Goal: Download file/media

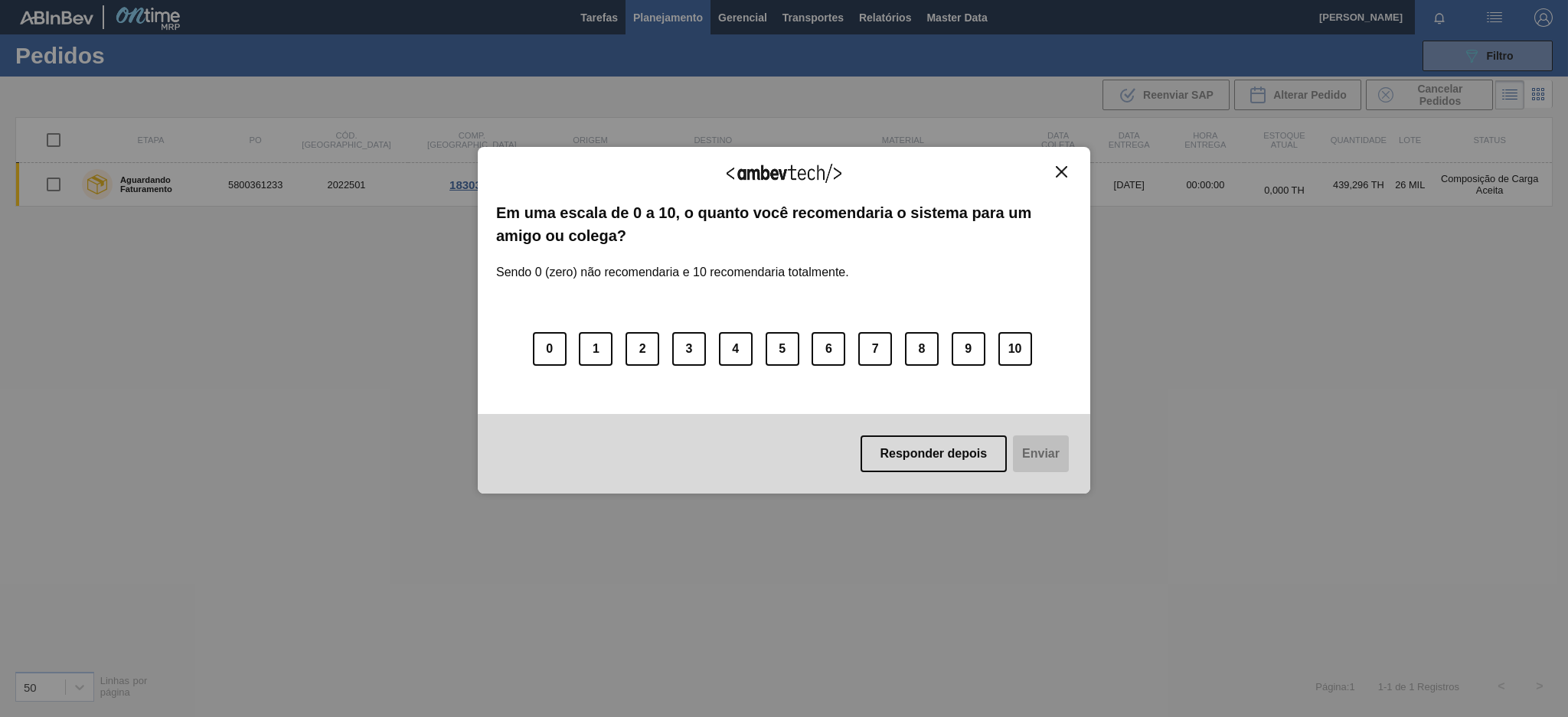
click at [1060, 175] on img "Close" at bounding box center [1062, 172] width 12 height 12
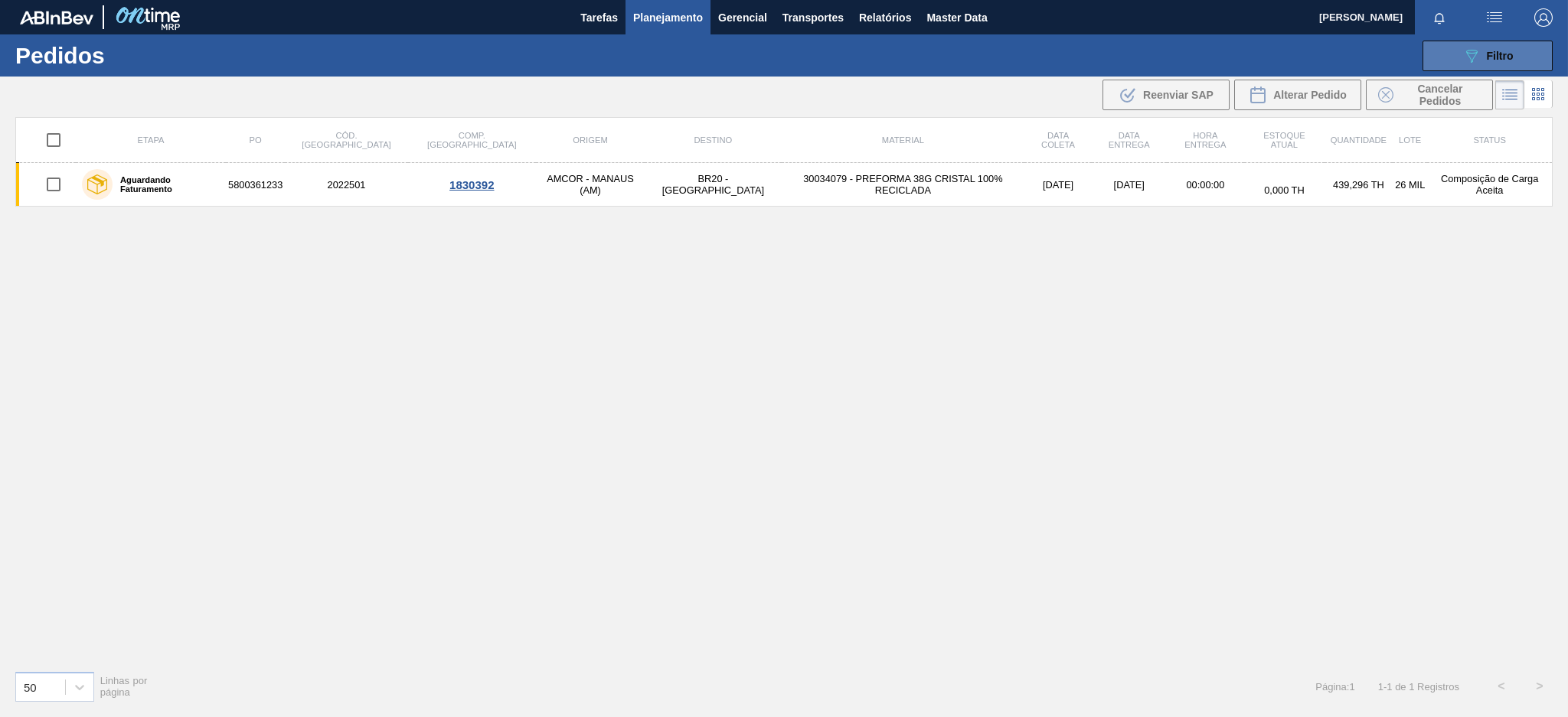
click at [1442, 49] on button "089F7B8B-B2A5-4AFE-B5C0-19BA573D28AC Filtro" at bounding box center [1487, 55] width 130 height 31
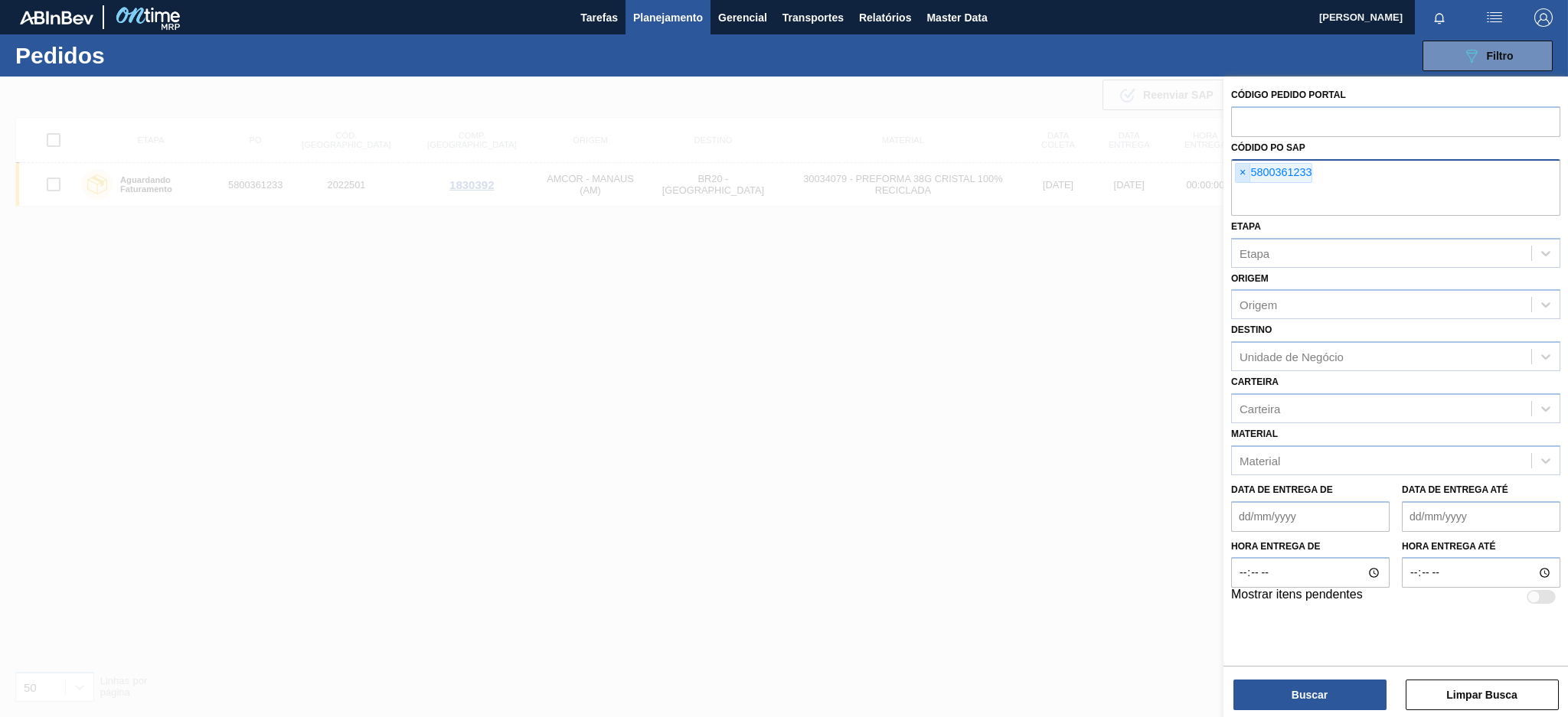
click at [1239, 179] on span "×" at bounding box center [1242, 173] width 14 height 18
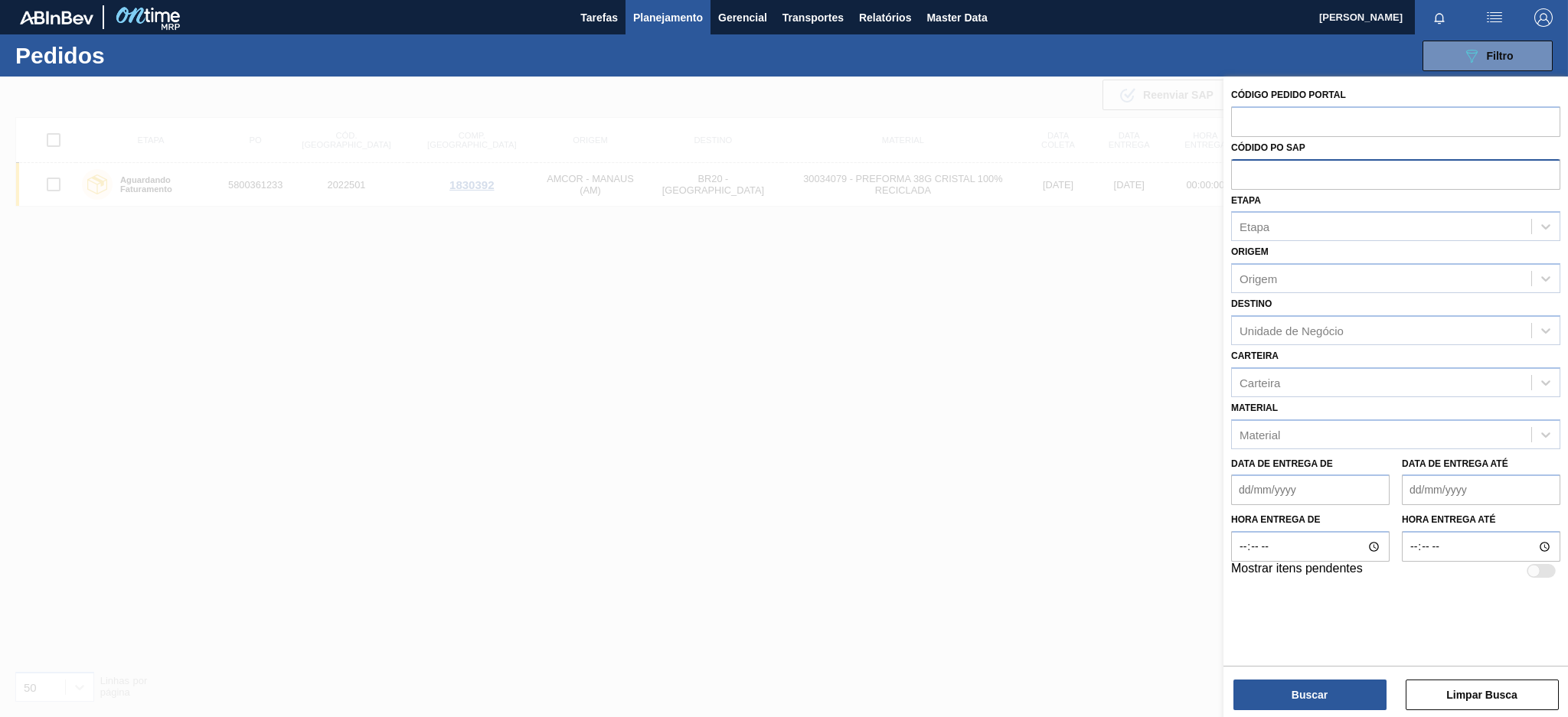
paste input "5800361328"
type input "5800361328"
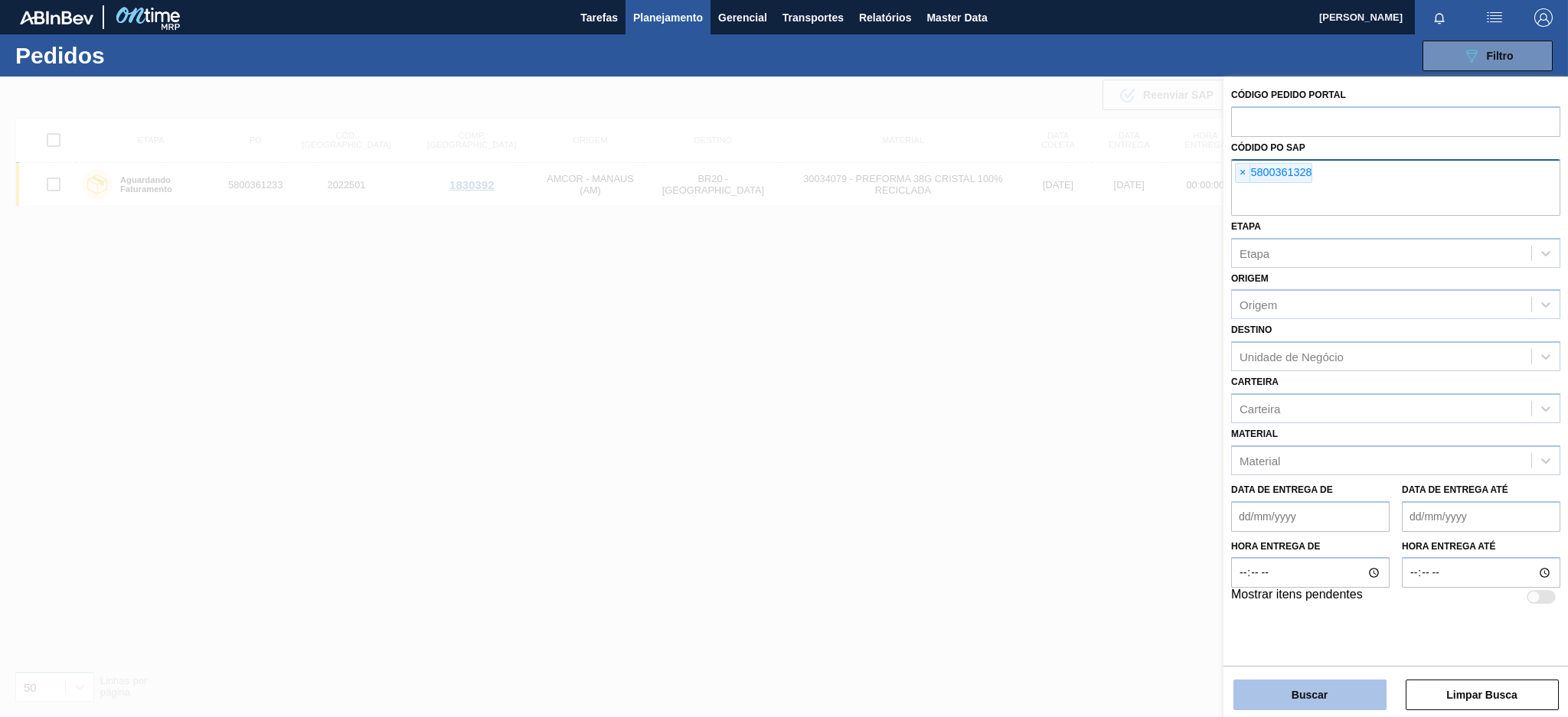
click at [1328, 685] on button "Buscar" at bounding box center [1310, 695] width 154 height 31
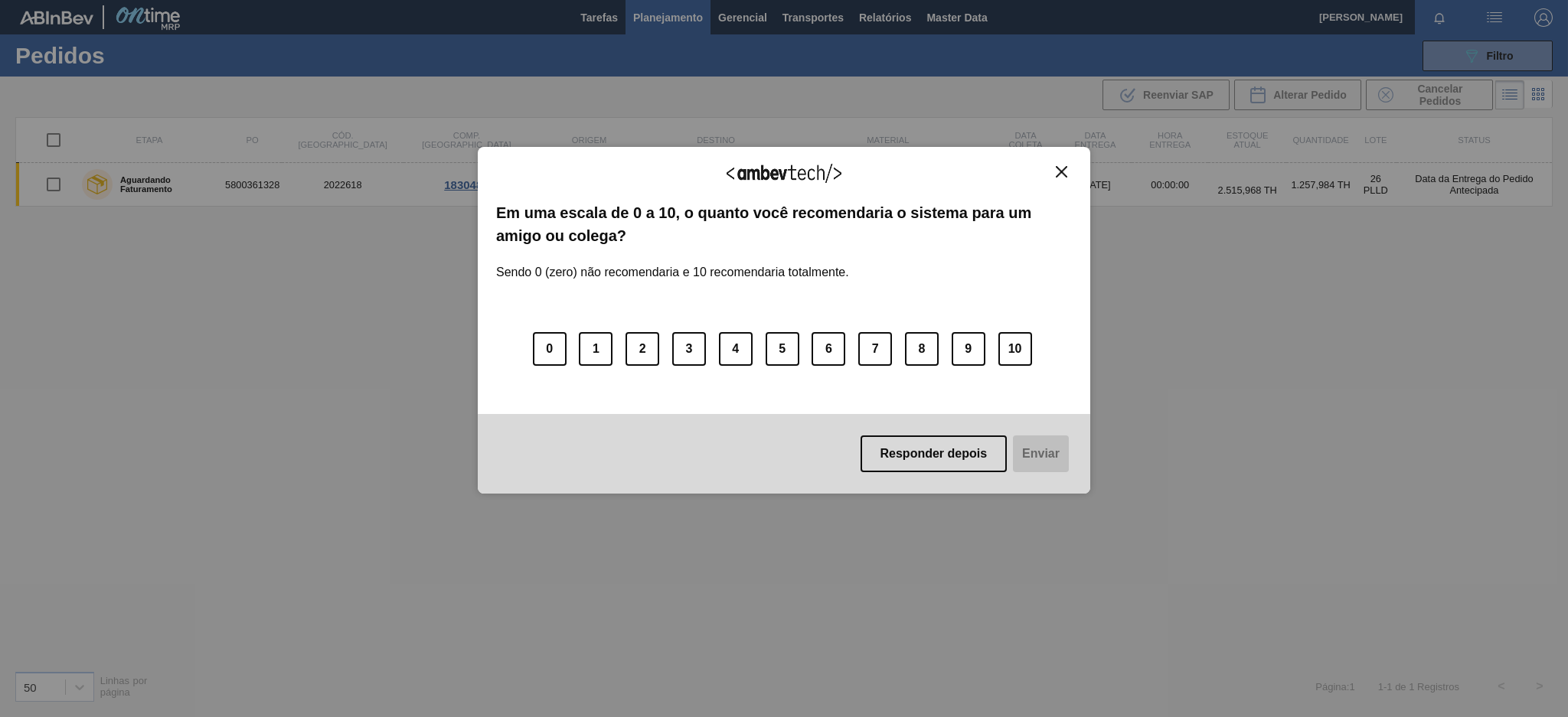
click at [1060, 170] on img "Close" at bounding box center [1062, 172] width 12 height 12
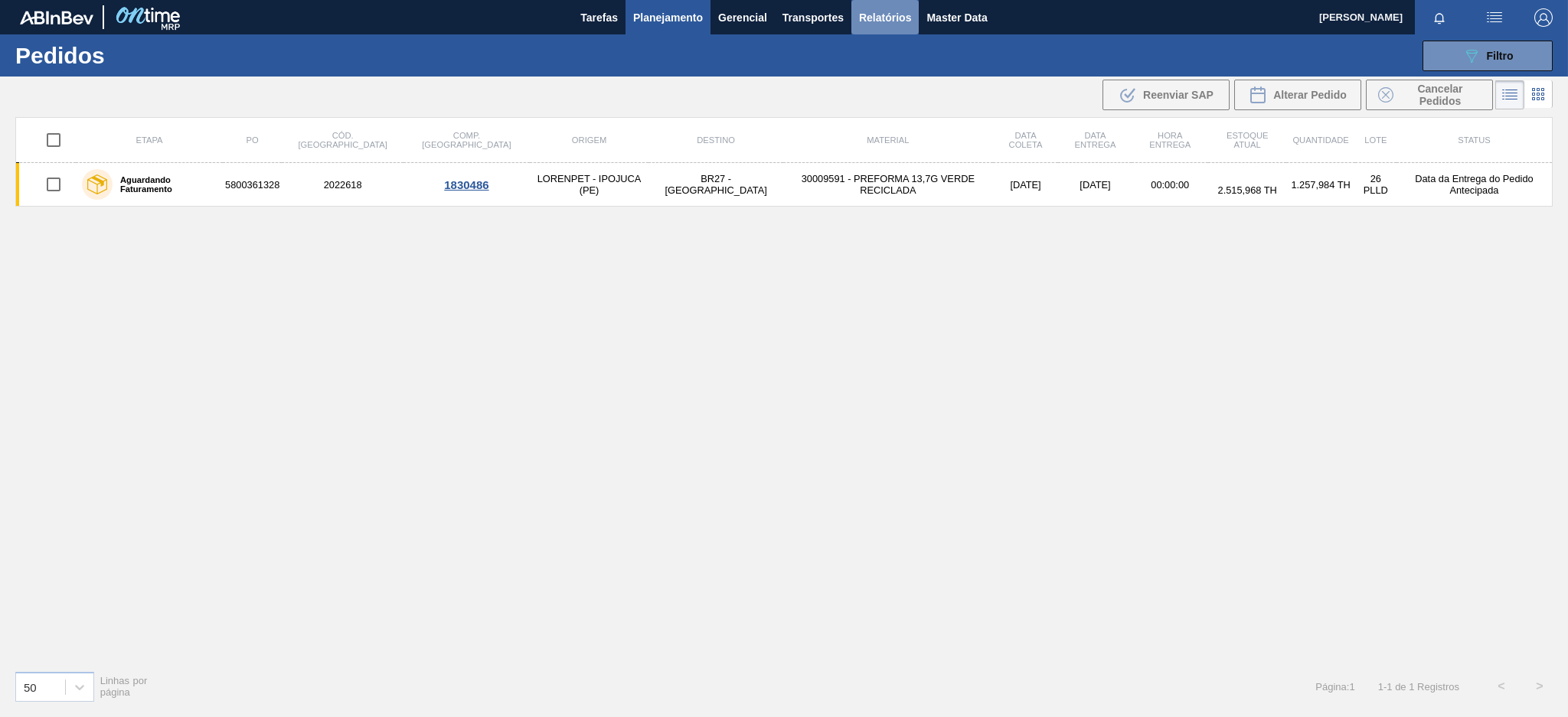
click at [865, 22] on span "Relatórios" at bounding box center [885, 18] width 52 height 18
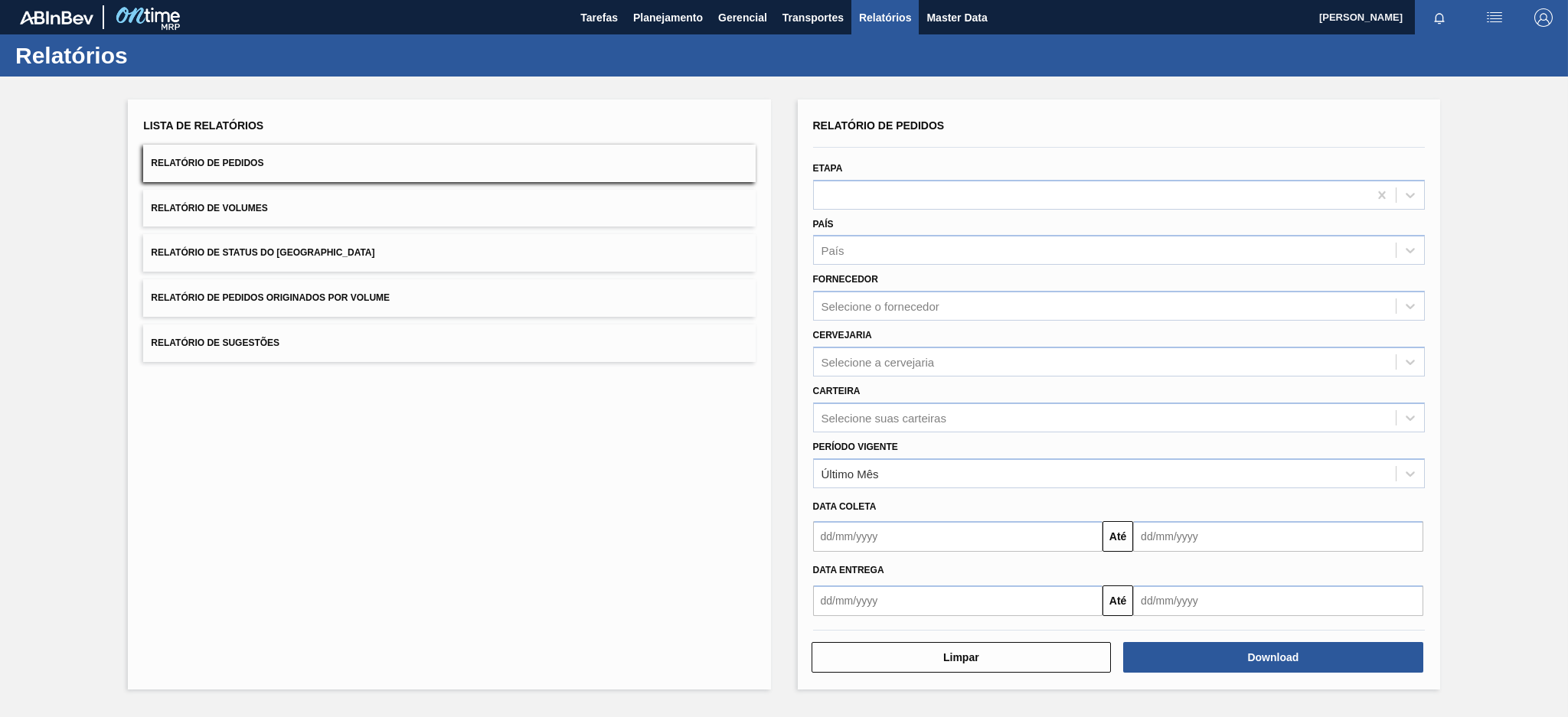
click at [557, 313] on button "Relatório de Pedidos Originados por Volume" at bounding box center [449, 298] width 612 height 38
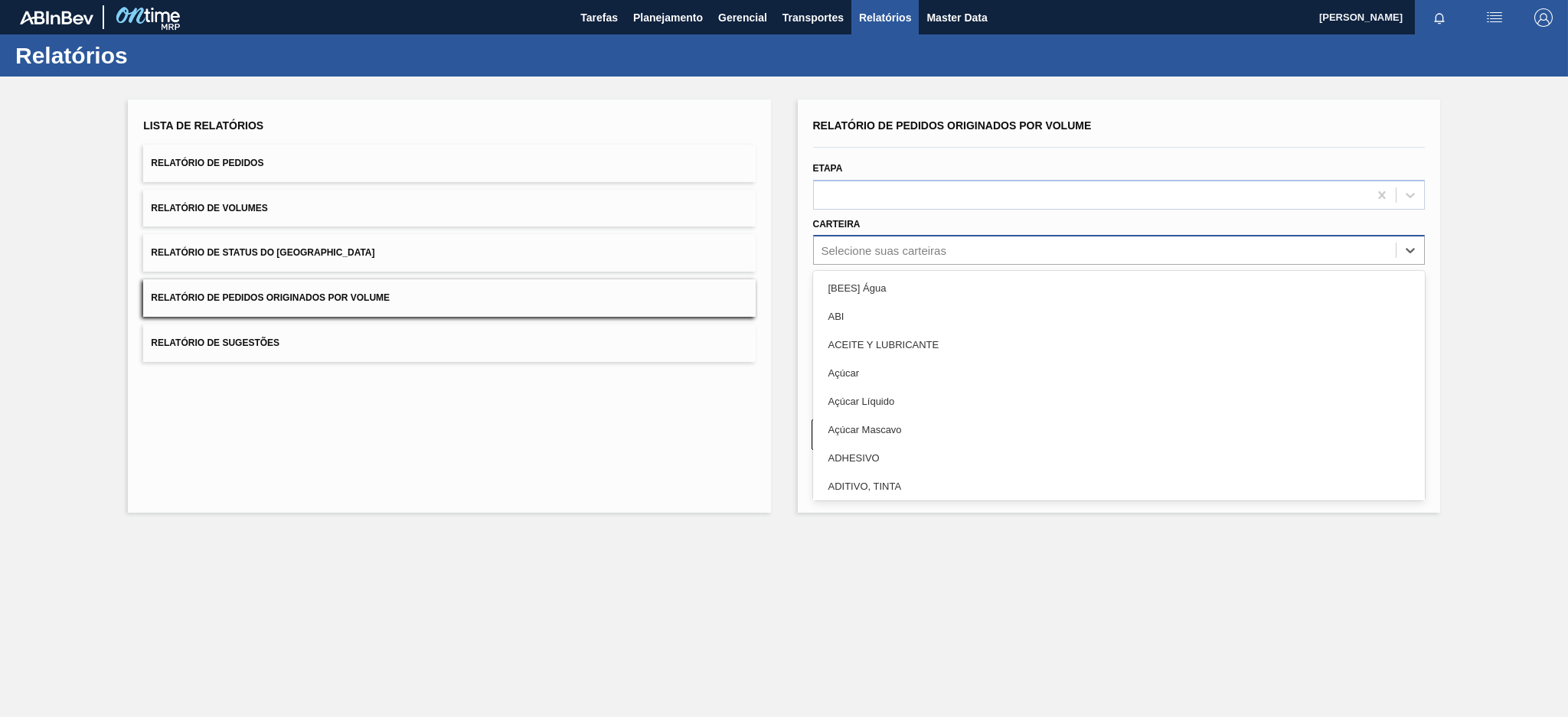
click at [881, 249] on div "Selecione suas carteiras" at bounding box center [883, 251] width 125 height 13
type input "pre"
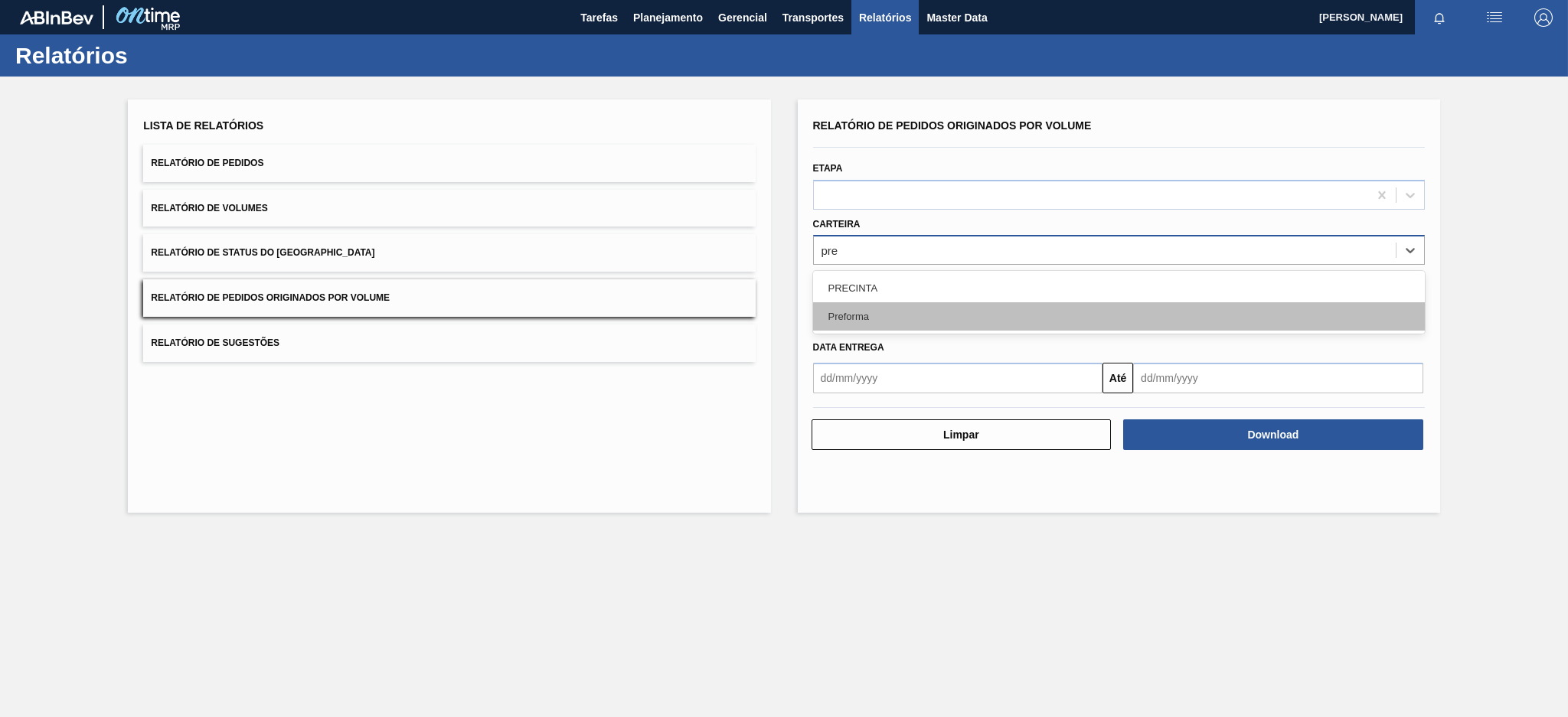
click at [855, 306] on div "Preforma" at bounding box center [1118, 317] width 612 height 29
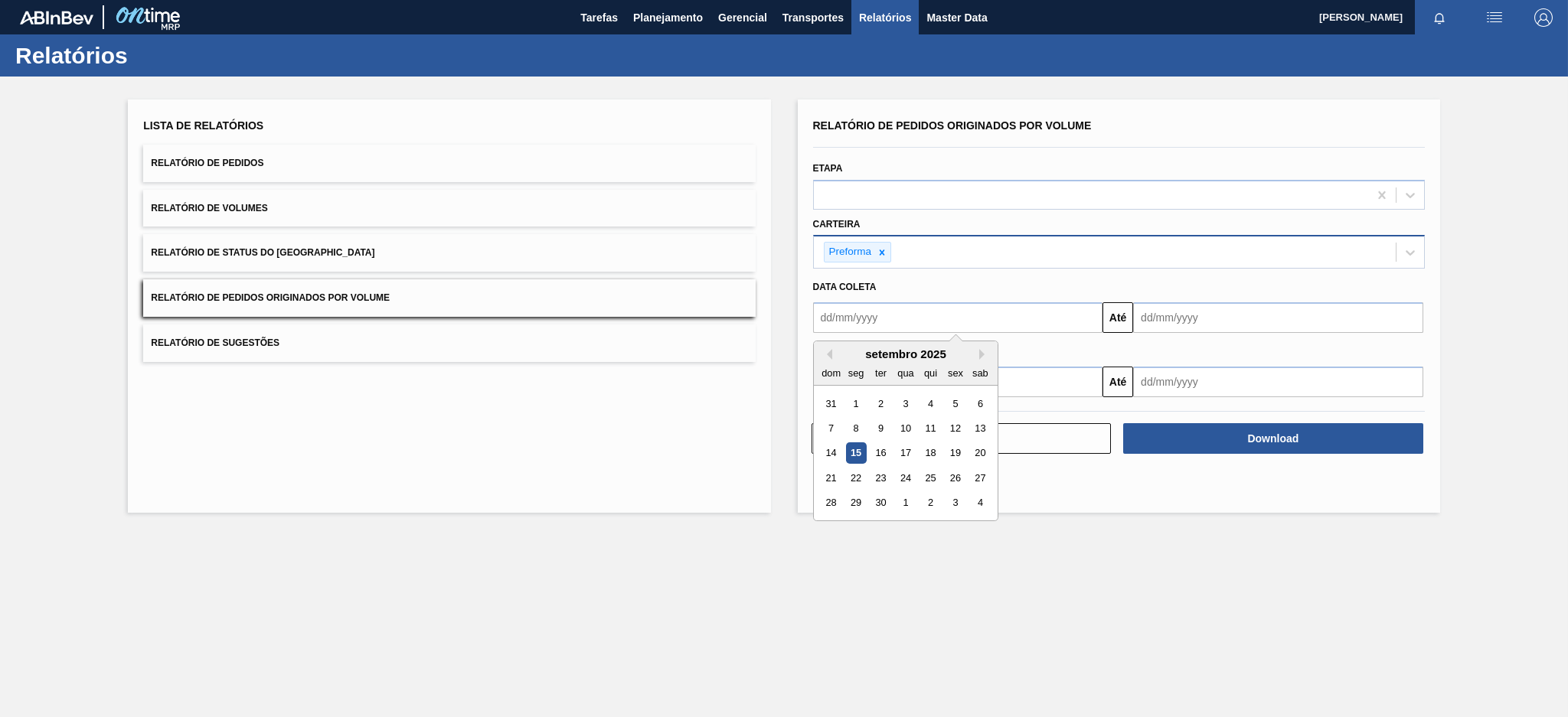
click at [855, 306] on input "text" at bounding box center [958, 318] width 290 height 31
click at [826, 349] on button "Previous Month" at bounding box center [826, 354] width 11 height 11
click at [831, 449] on div "10" at bounding box center [831, 453] width 21 height 21
type input "[DATE]"
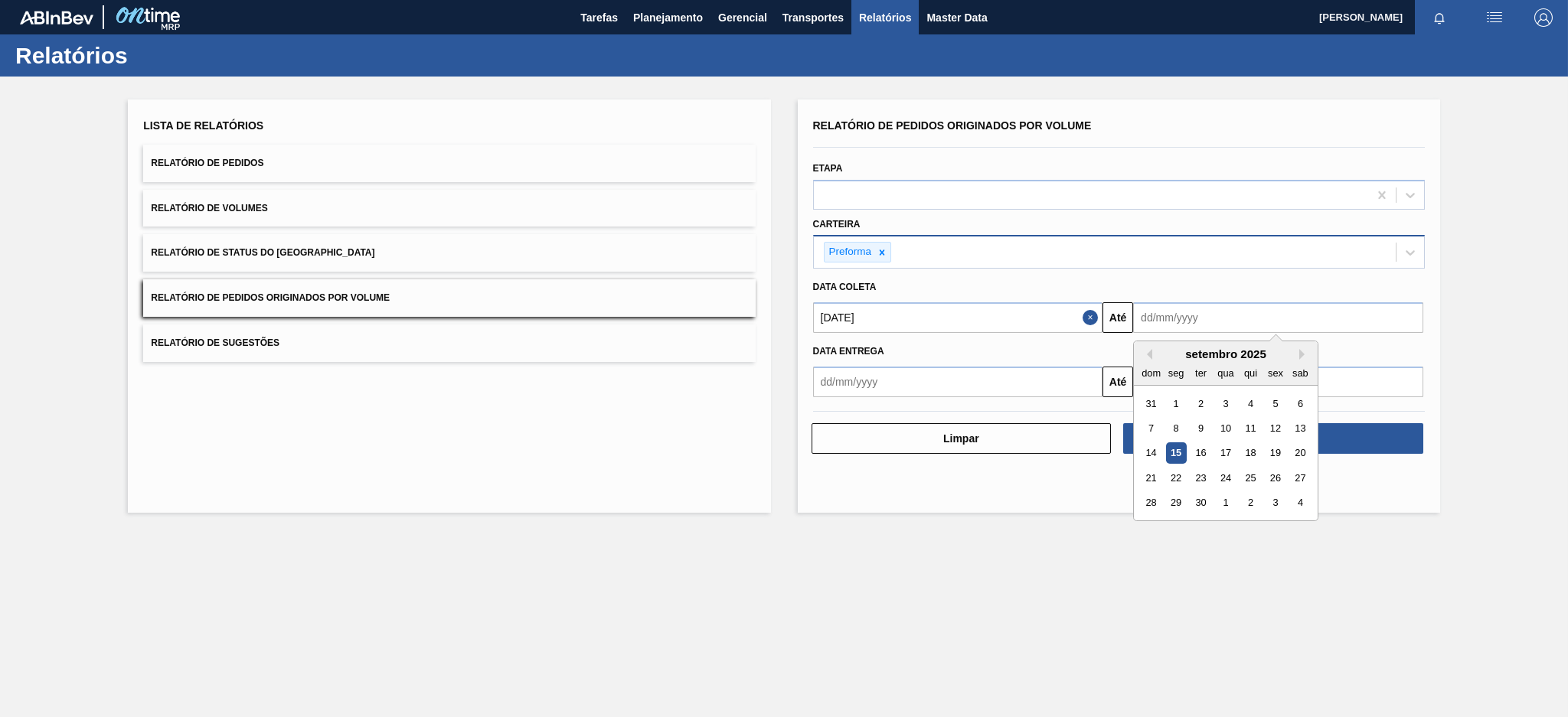
click at [1190, 315] on input "text" at bounding box center [1279, 318] width 290 height 31
click at [1177, 454] on div "15" at bounding box center [1176, 453] width 21 height 21
type input "[DATE]"
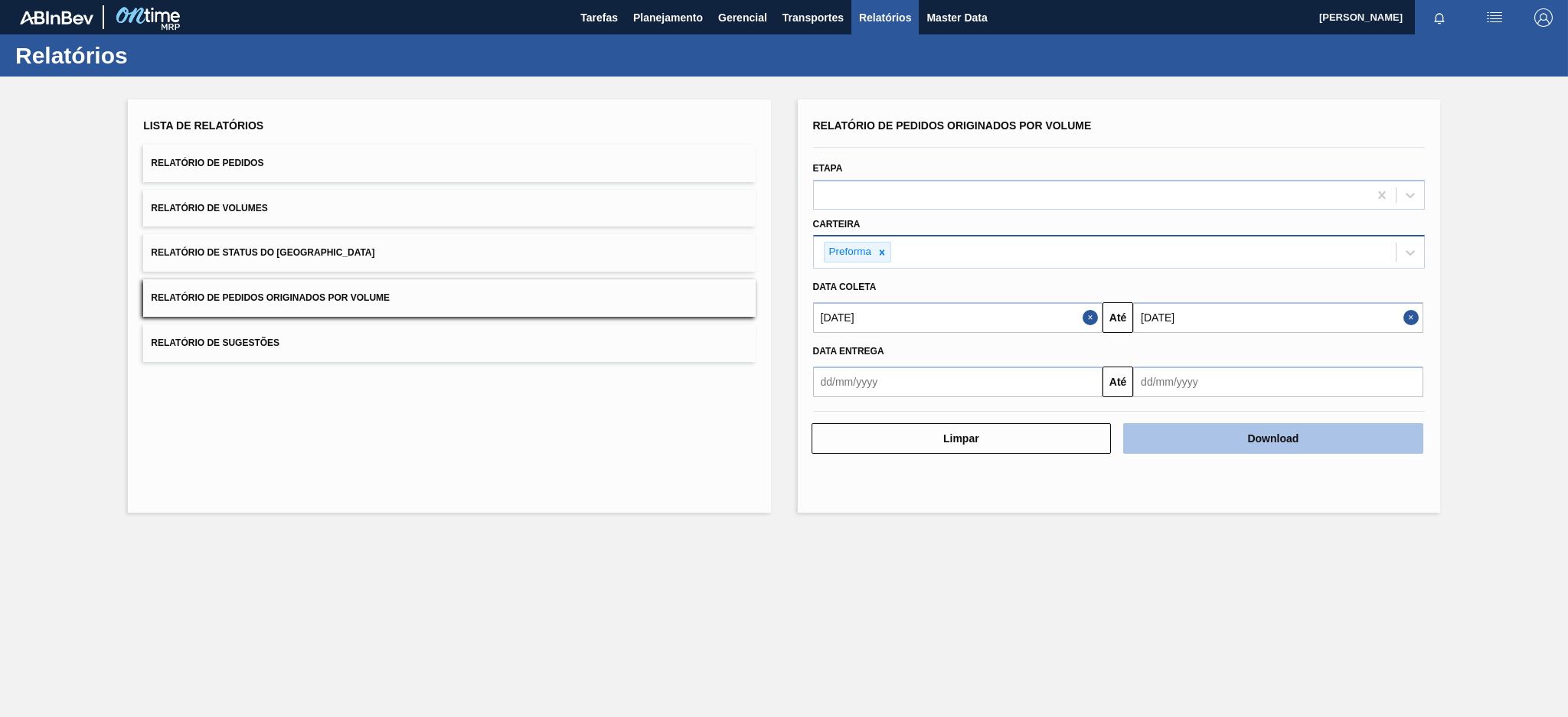
click at [1310, 439] on button "Download" at bounding box center [1274, 439] width 300 height 31
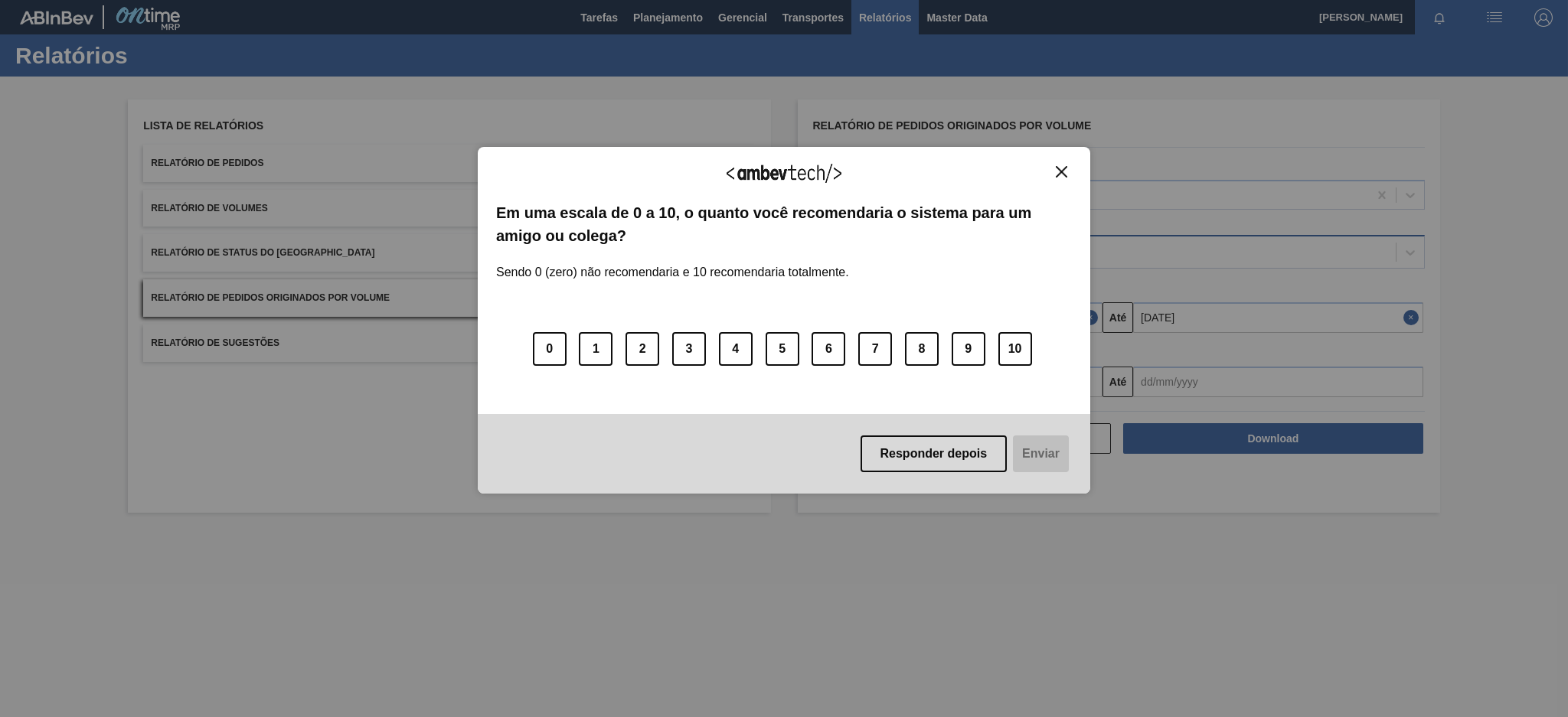
click at [1063, 163] on div "Agradecemos seu feedback! Em uma escala de 0 a 10, o quanto você recomendaria o…" at bounding box center [784, 320] width 612 height 347
click at [1064, 173] on img "Close" at bounding box center [1062, 172] width 12 height 12
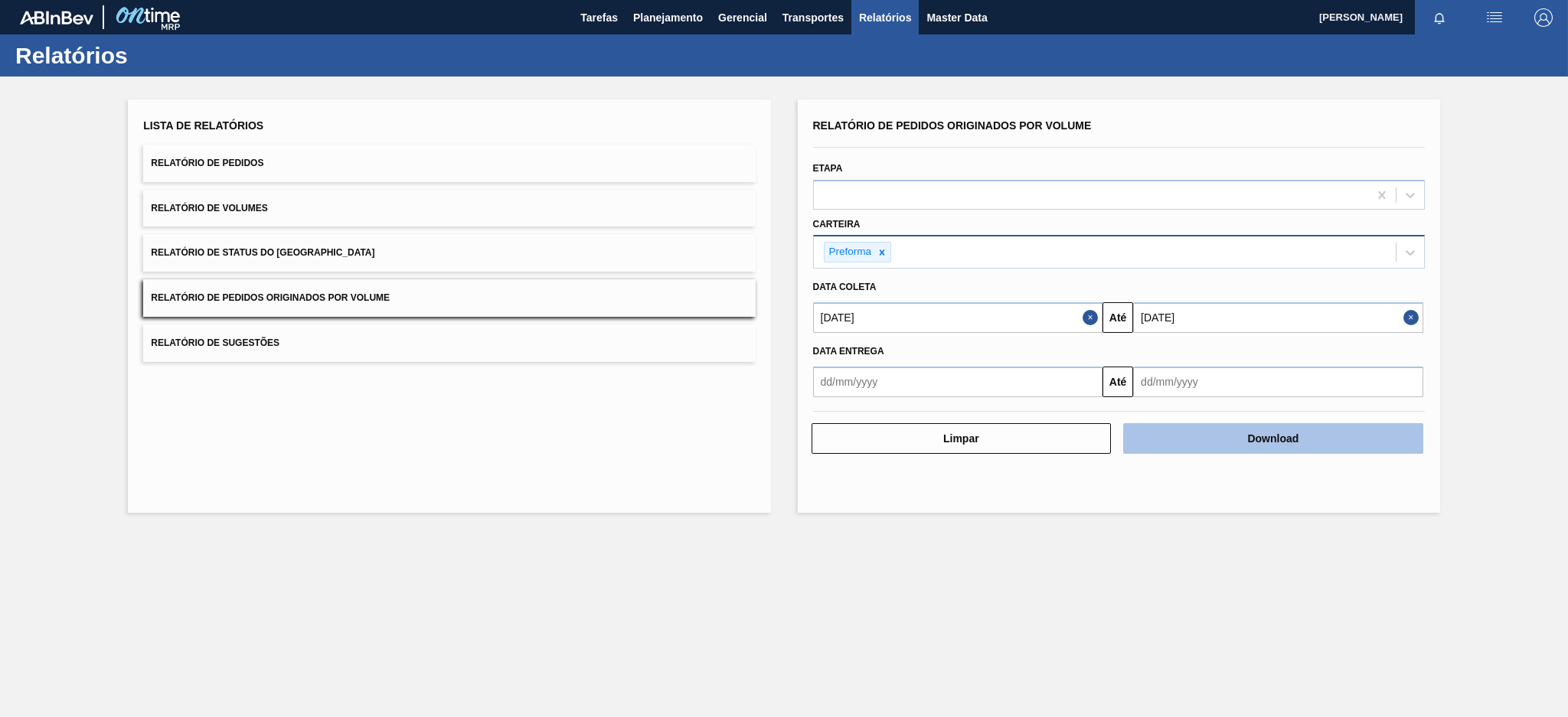
click at [1149, 439] on button "Download" at bounding box center [1274, 439] width 300 height 31
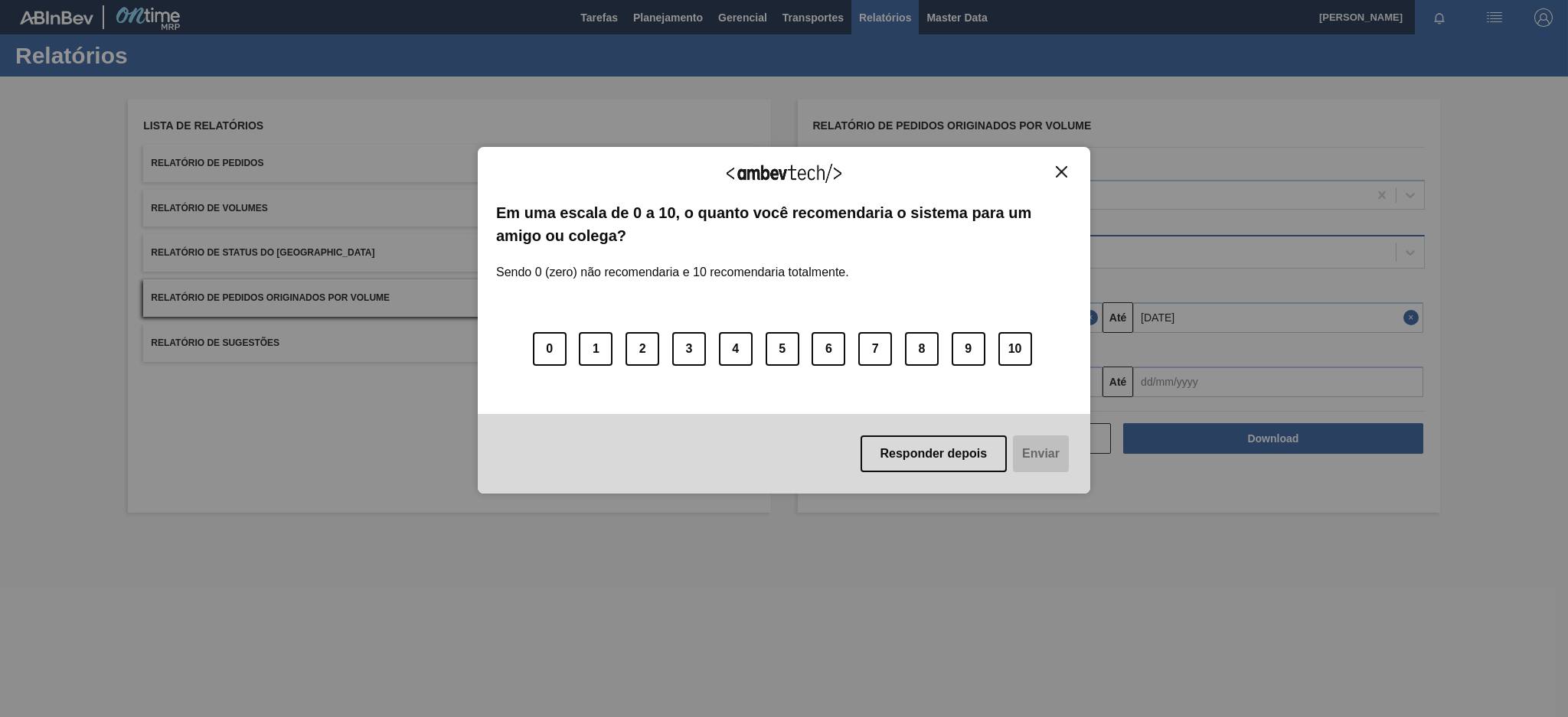
click at [1059, 169] on img "Close" at bounding box center [1062, 172] width 12 height 12
click at [1061, 172] on img "Close" at bounding box center [1062, 172] width 12 height 12
click at [1064, 165] on button "Close" at bounding box center [1061, 172] width 21 height 13
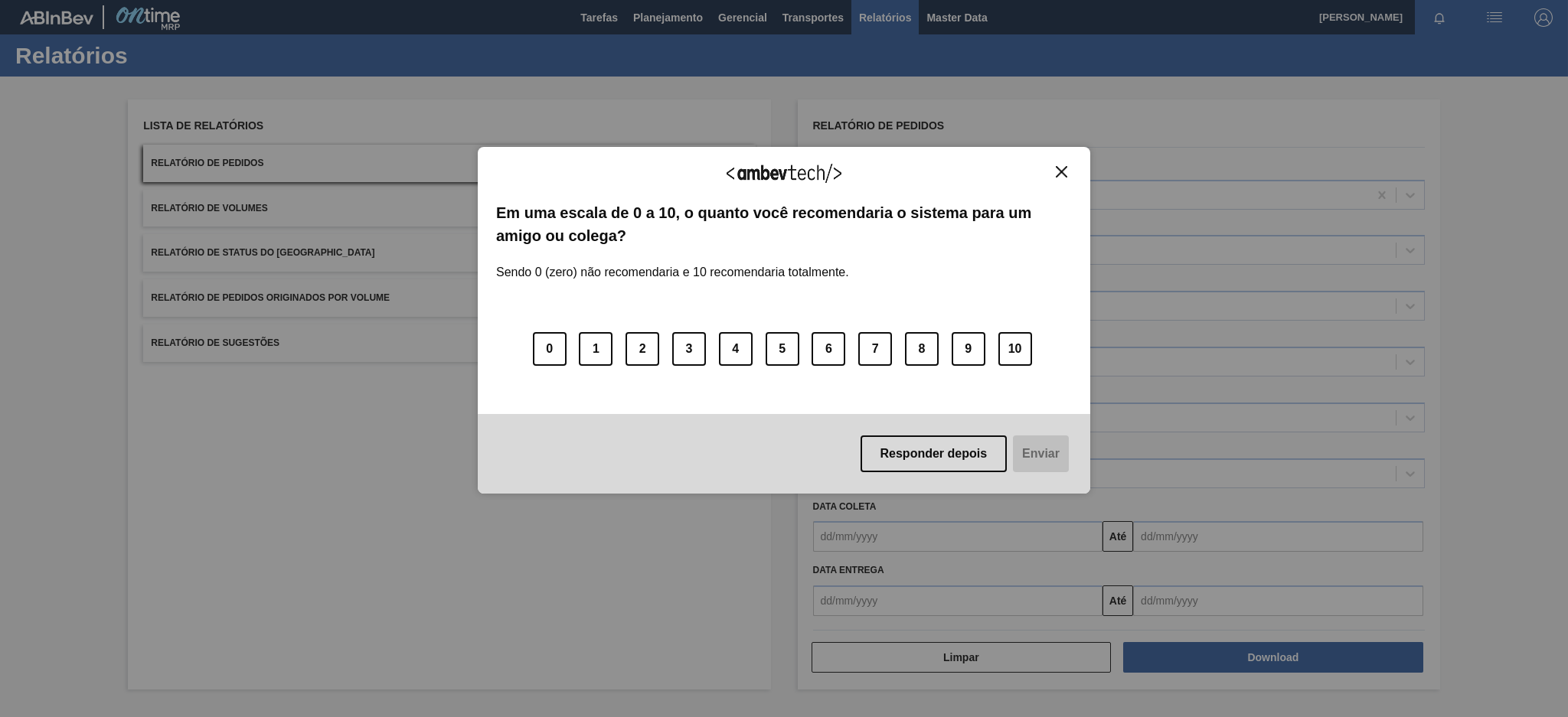
click at [1056, 167] on img "Close" at bounding box center [1062, 172] width 12 height 12
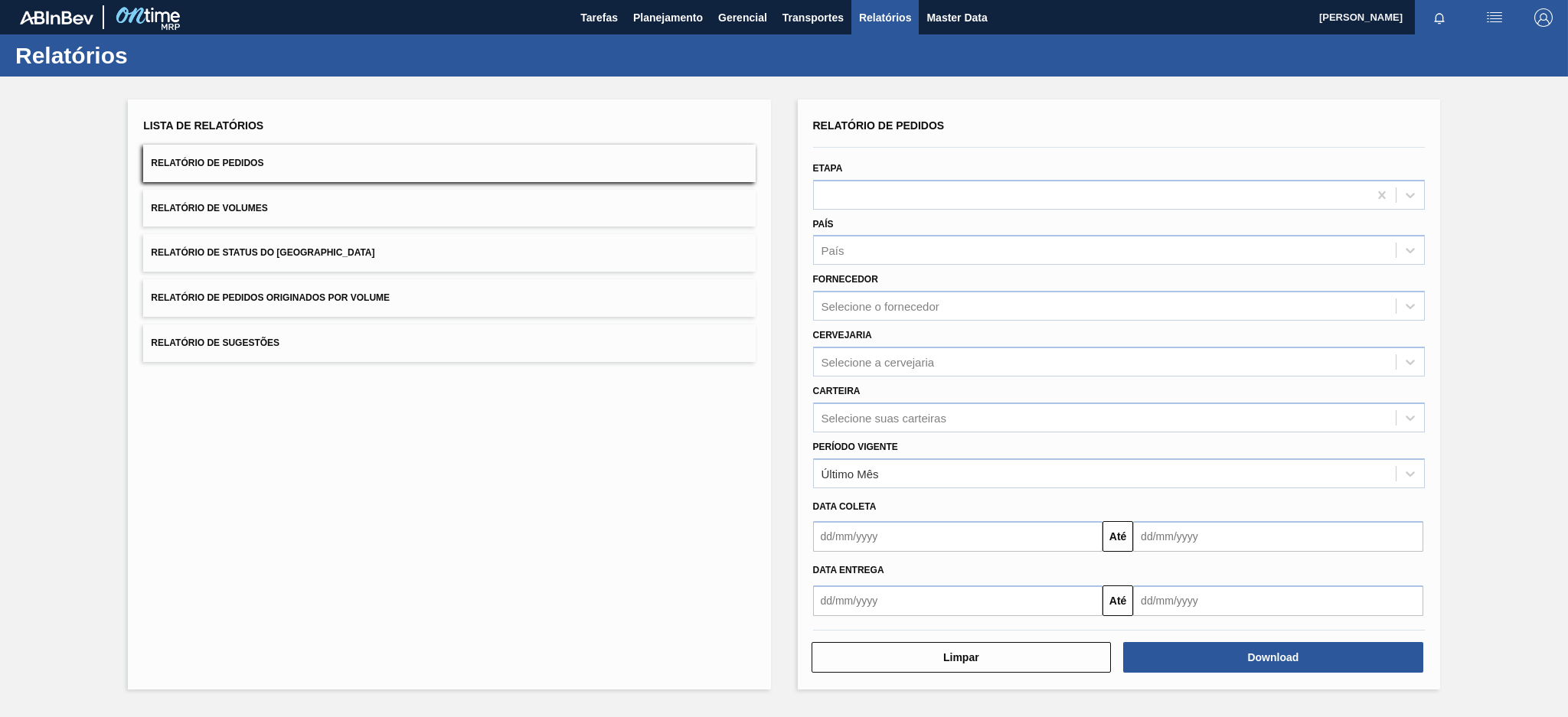
click at [435, 291] on button "Relatório de Pedidos Originados por Volume" at bounding box center [449, 298] width 612 height 38
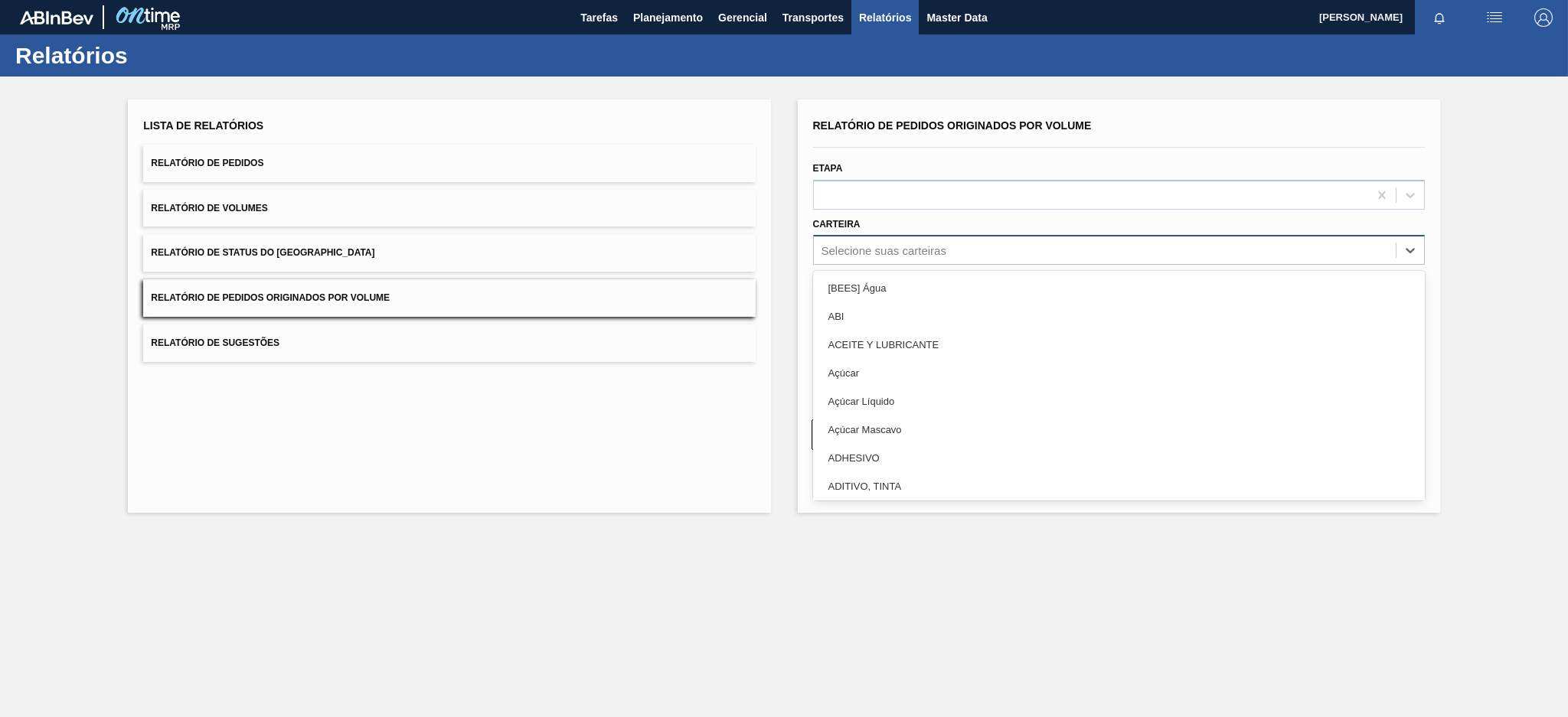
click at [883, 256] on div "Selecione suas carteiras" at bounding box center [1105, 251] width 582 height 22
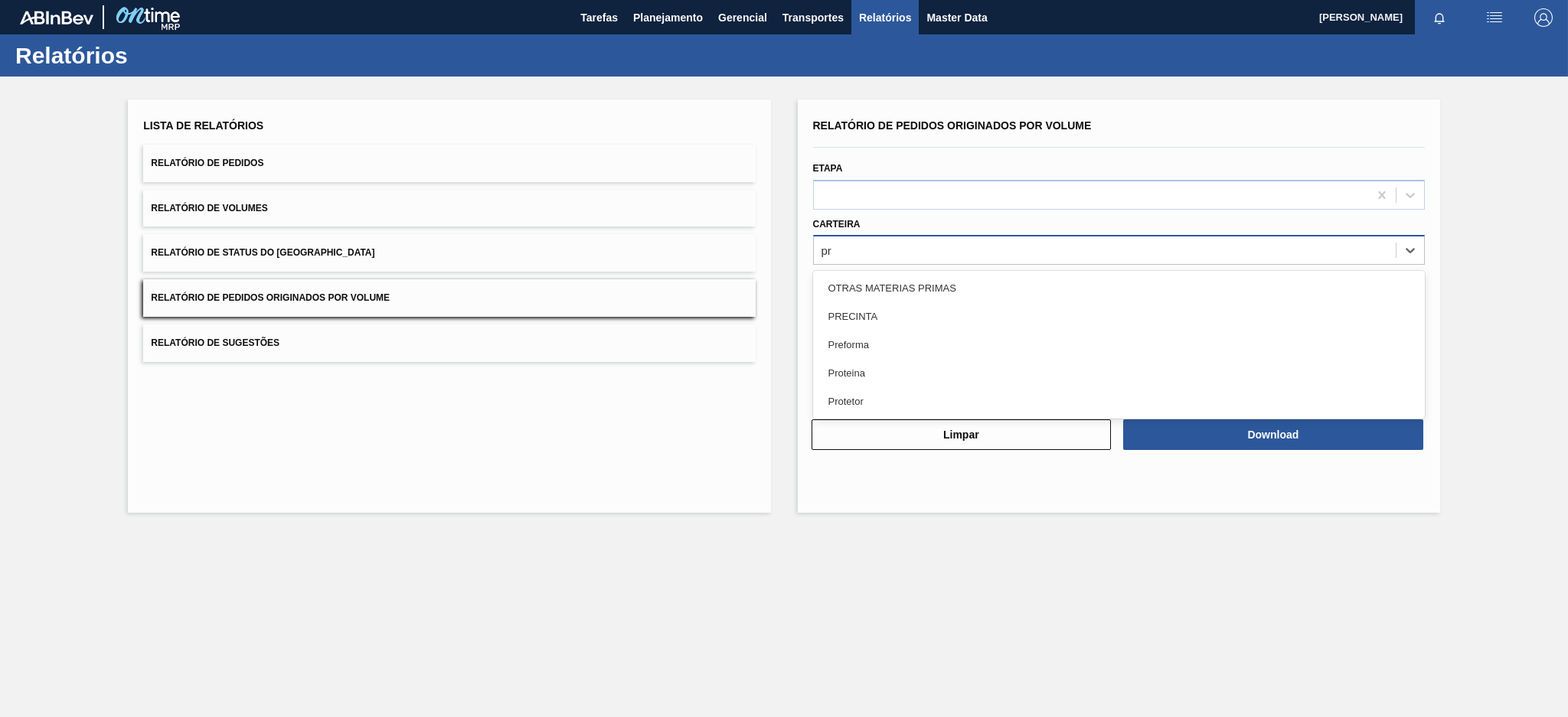
type input "pre"
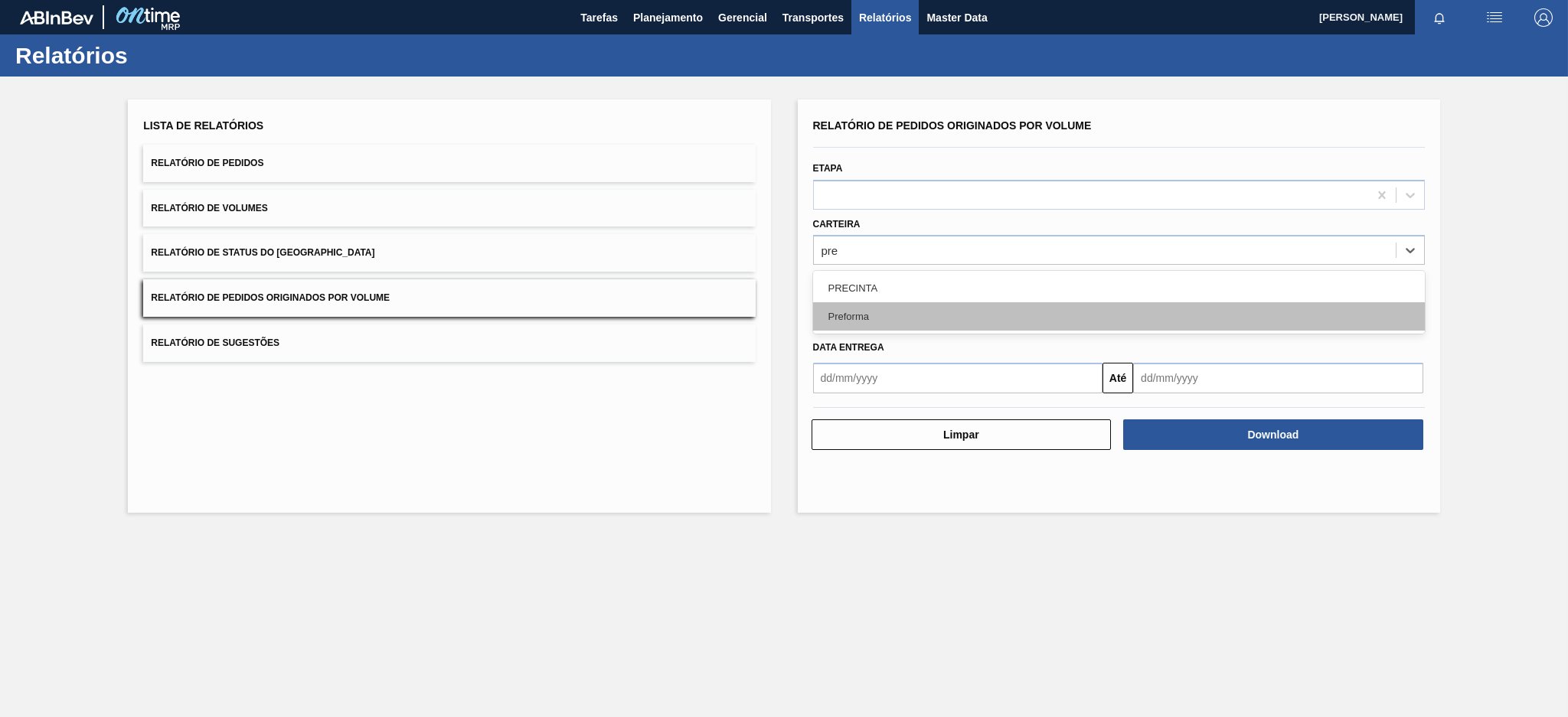
click at [849, 314] on div "Preforma" at bounding box center [1118, 317] width 612 height 29
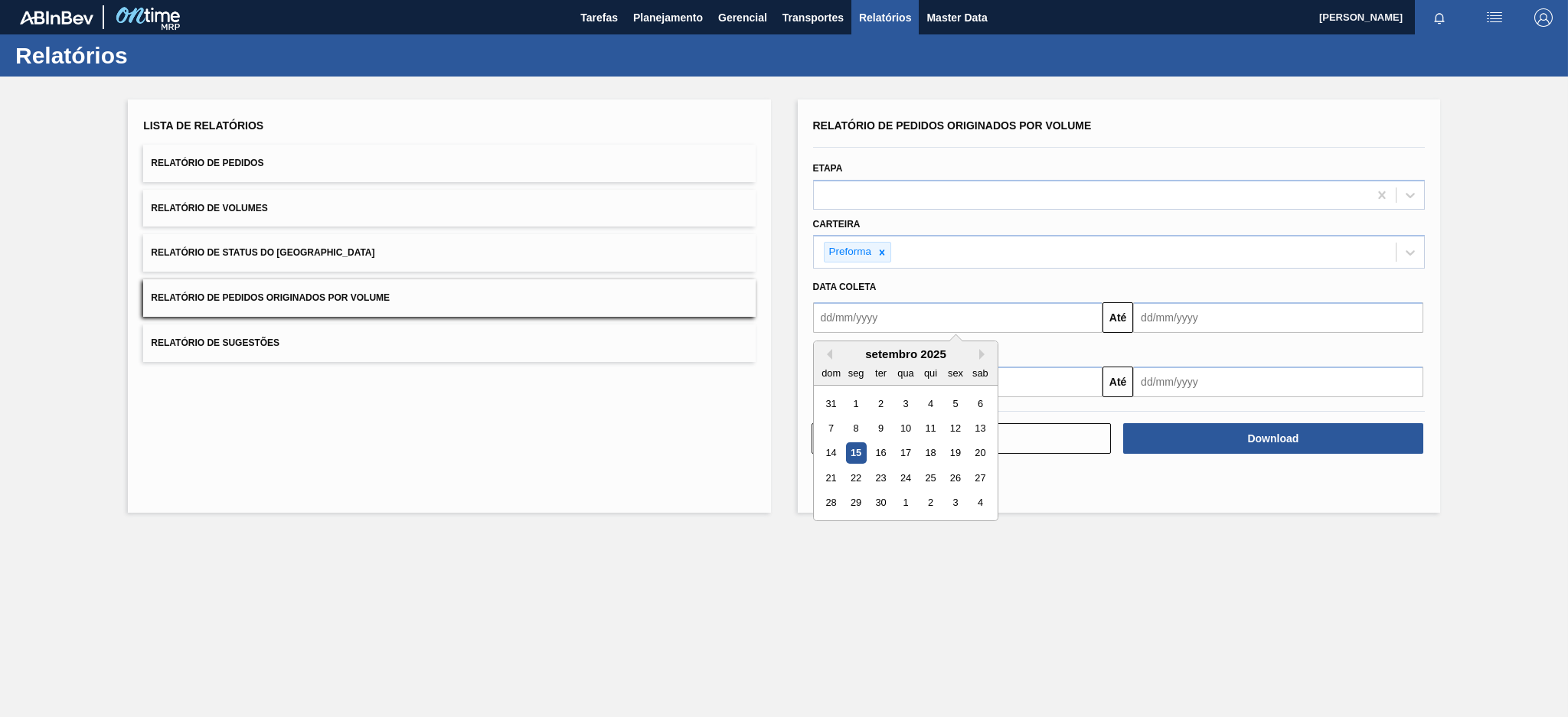
click at [849, 314] on input "text" at bounding box center [958, 318] width 290 height 31
click at [824, 351] on button "Previous Month" at bounding box center [826, 354] width 11 height 11
click at [833, 454] on div "10" at bounding box center [831, 453] width 21 height 21
type input "[DATE]"
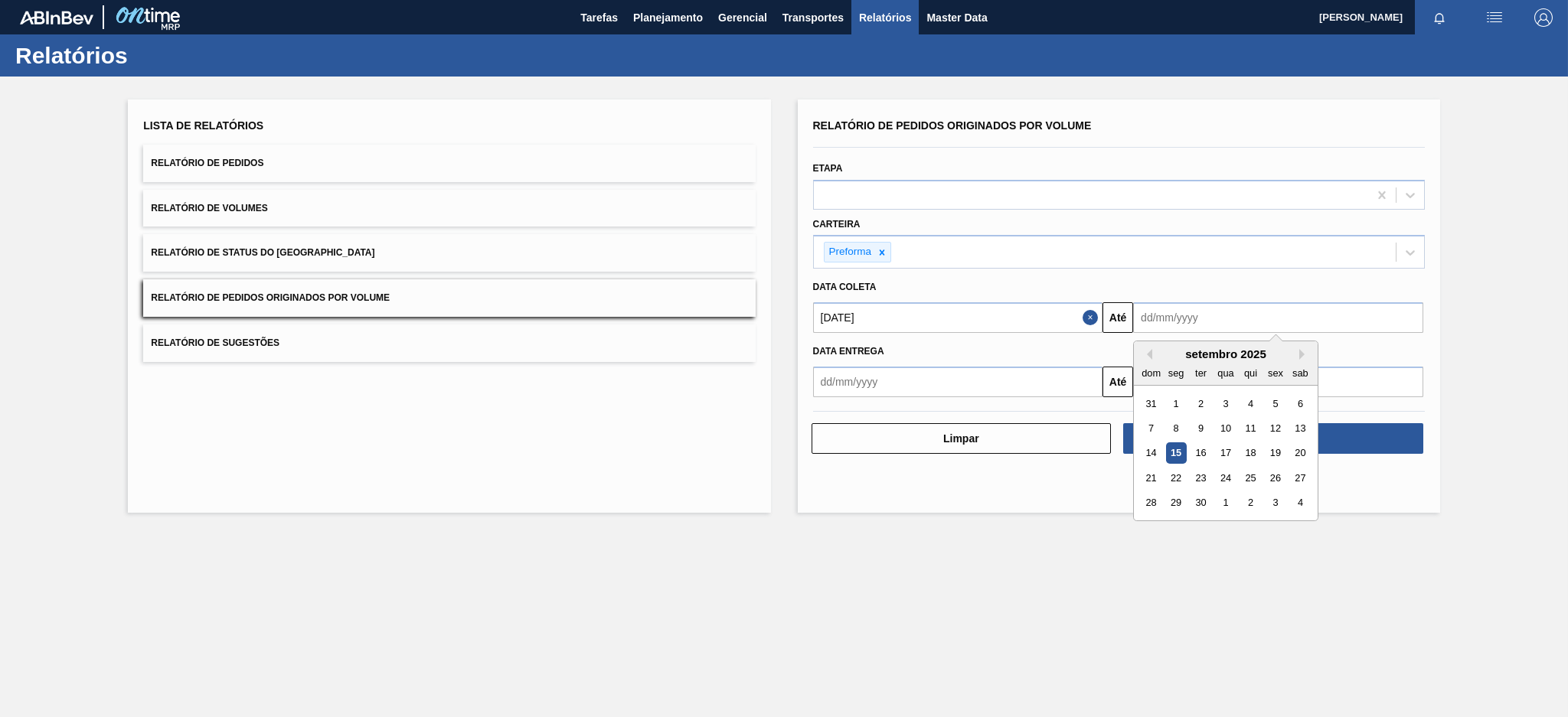
click at [1216, 320] on input "text" at bounding box center [1279, 318] width 290 height 31
drag, startPoint x: 1175, startPoint y: 450, endPoint x: 1180, endPoint y: 456, distance: 7.8
click at [1180, 456] on div "15" at bounding box center [1176, 453] width 21 height 21
type input "[DATE]"
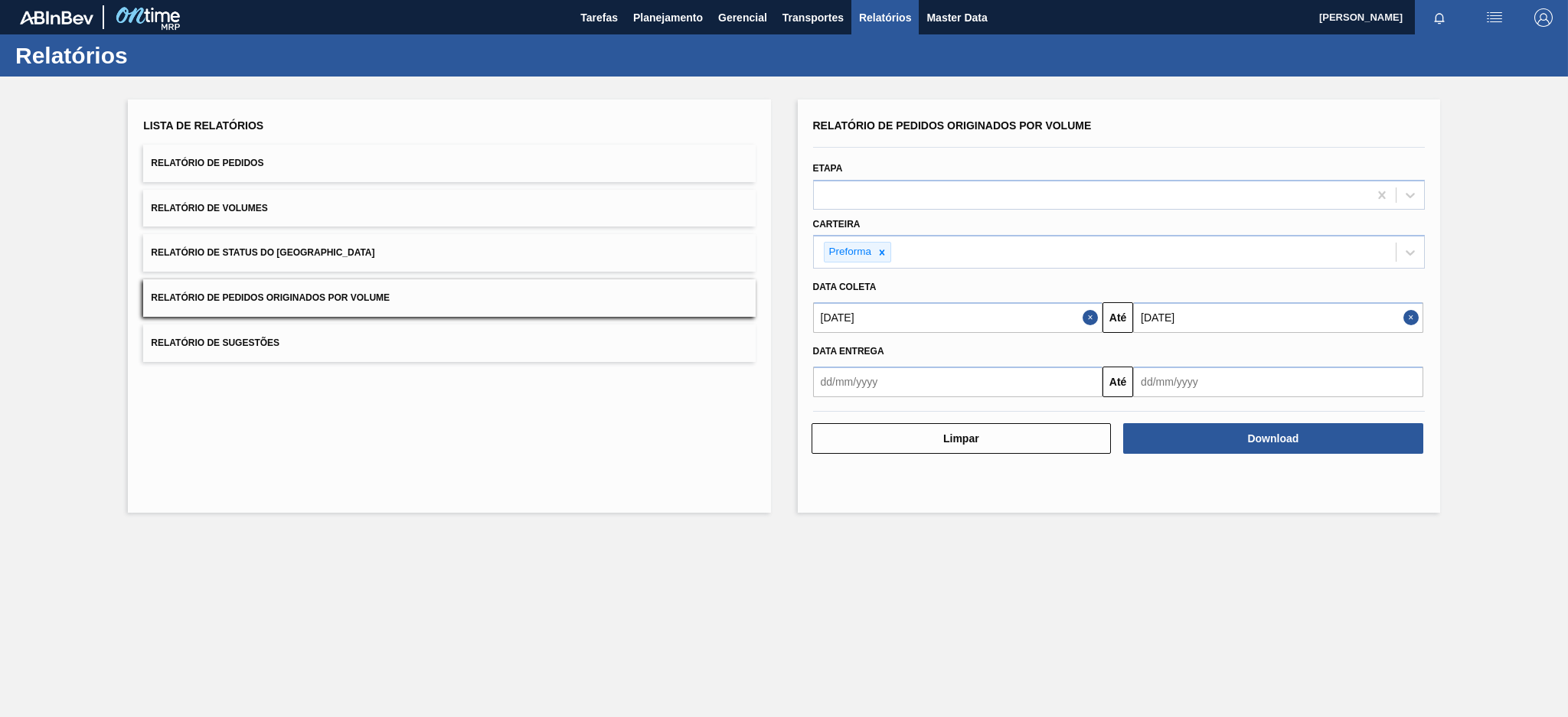
click at [1180, 456] on div "Relatório de Pedidos Originados por Volume Etapa Carteira Preforma Data coleta …" at bounding box center [1119, 306] width 643 height 413
click at [1206, 434] on button "Download" at bounding box center [1274, 439] width 300 height 31
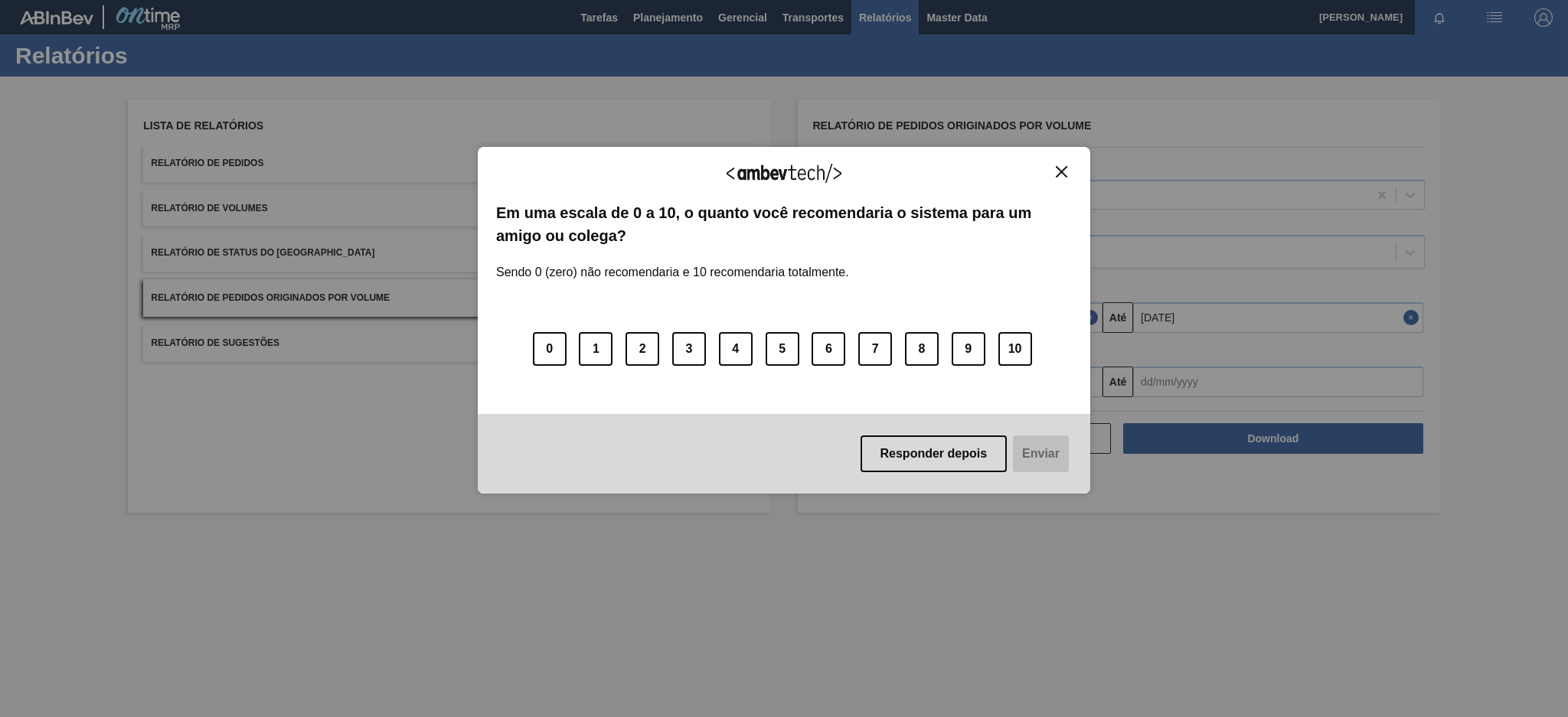
click at [1067, 165] on button "Close" at bounding box center [1061, 172] width 21 height 13
